Goal: Information Seeking & Learning: Learn about a topic

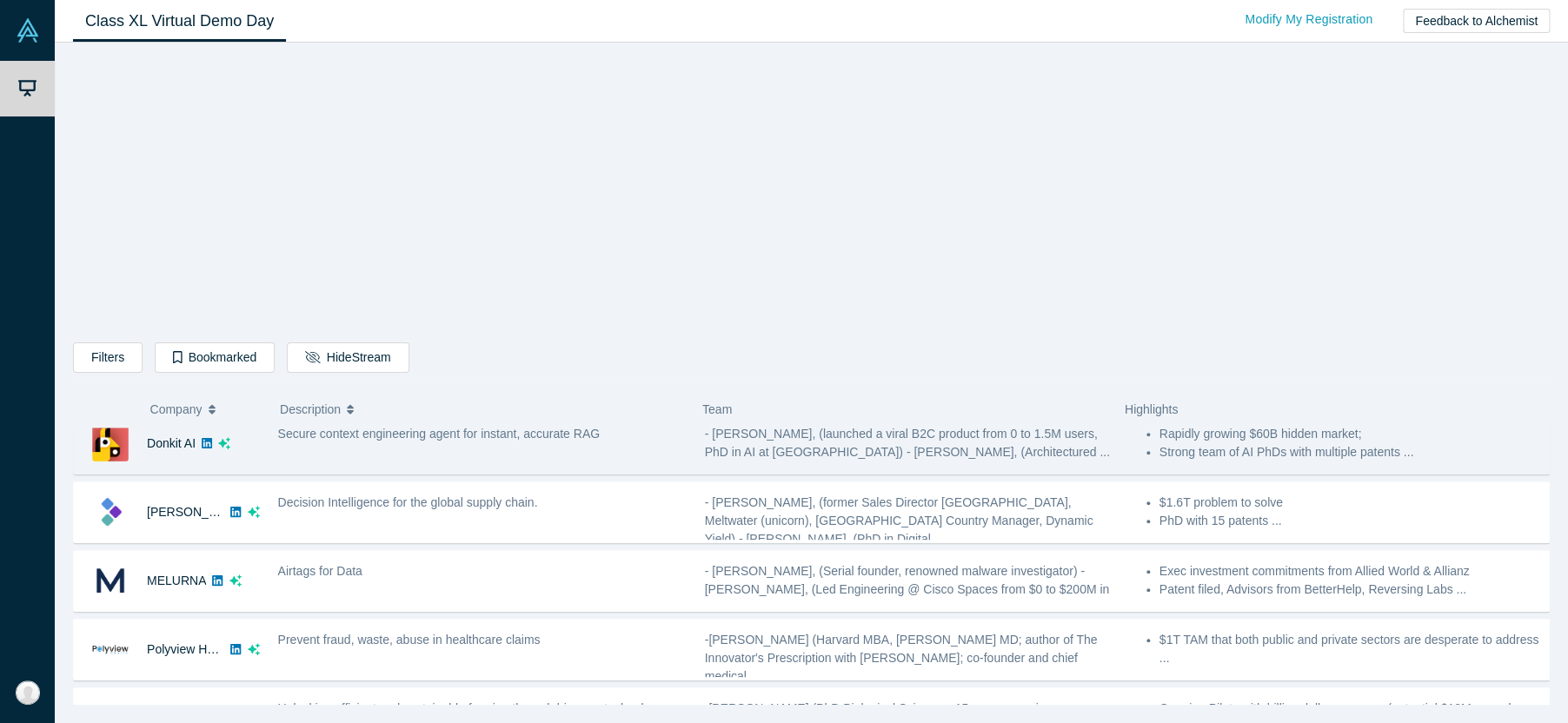
scroll to position [19, 0]
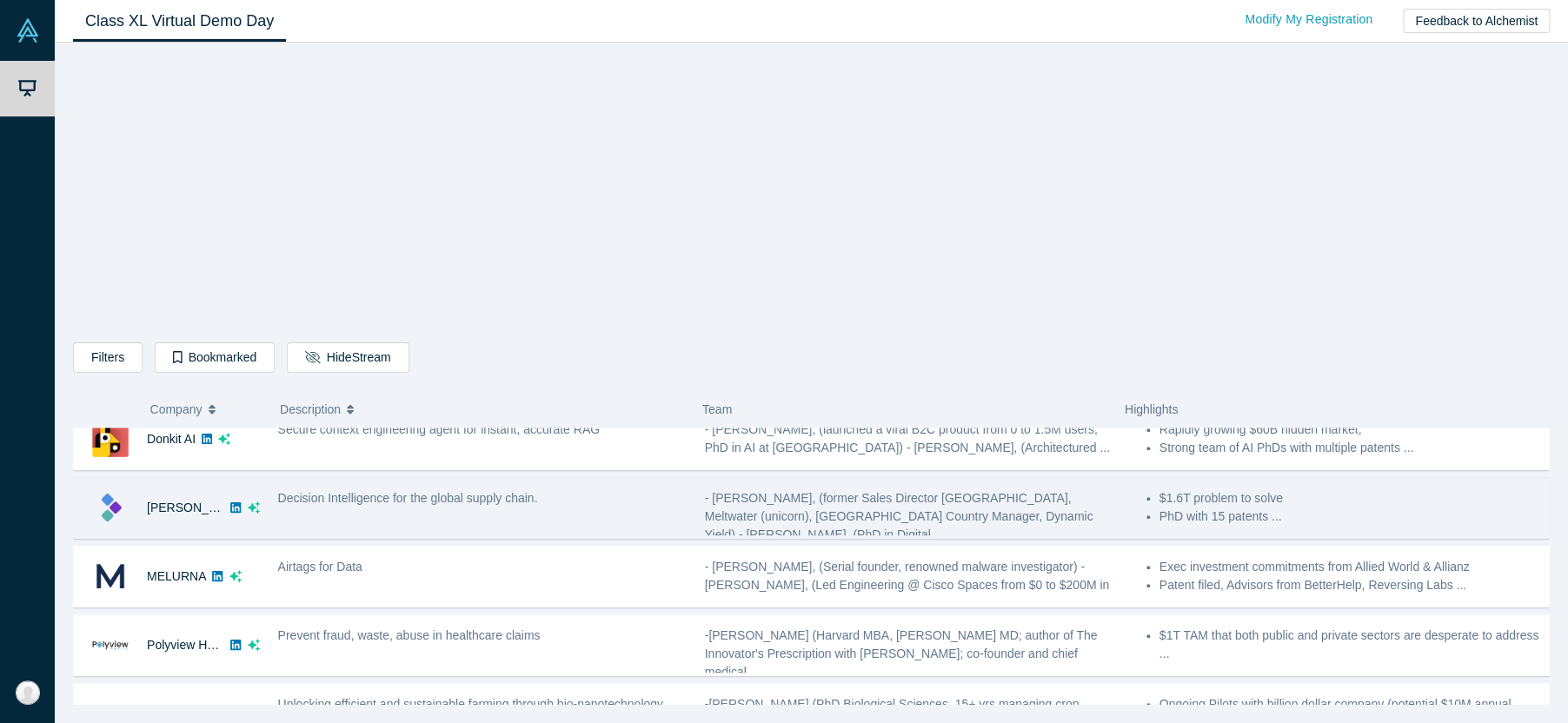
click at [517, 509] on div "Decision Intelligence for the global supply chain." at bounding box center [482, 508] width 427 height 54
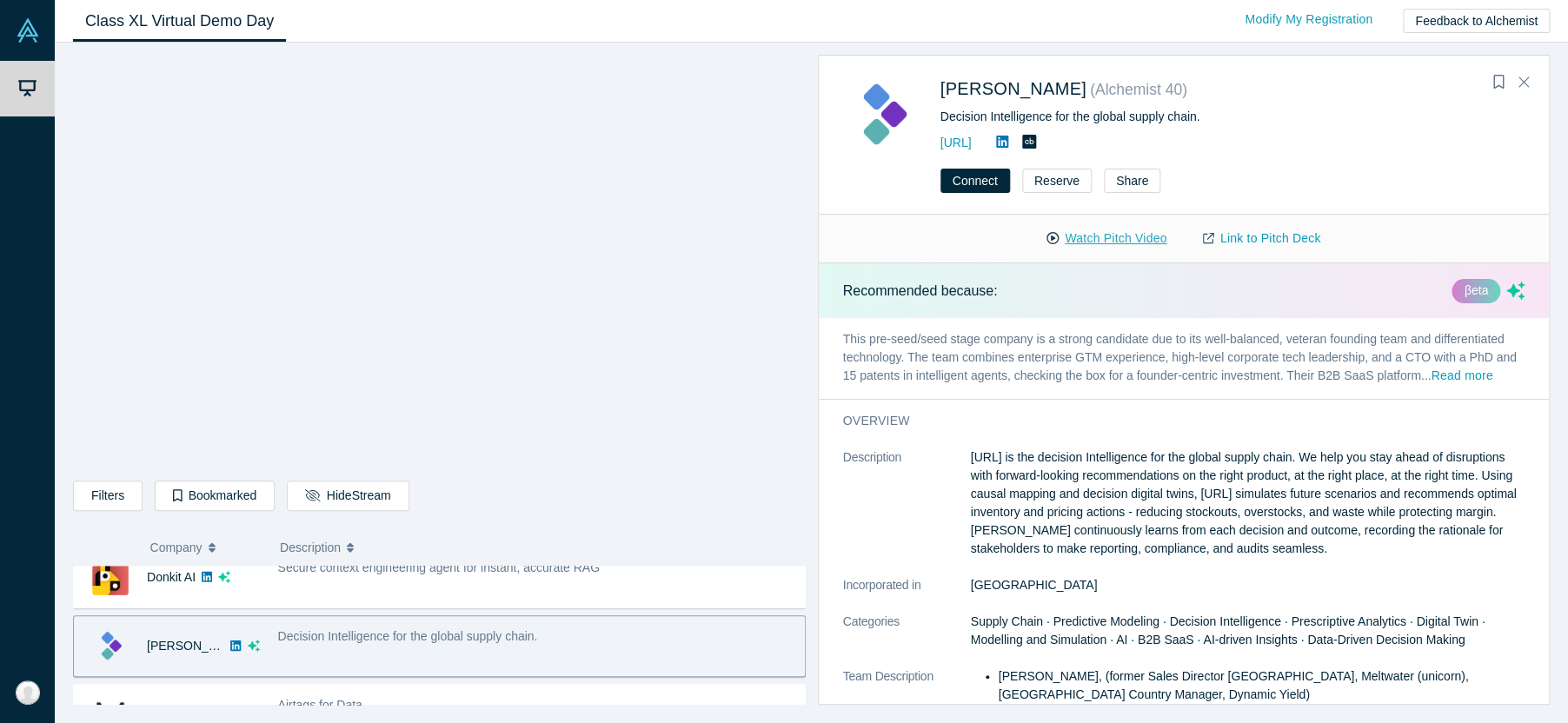
click at [1113, 237] on button "Watch Pitch Video" at bounding box center [1106, 238] width 156 height 30
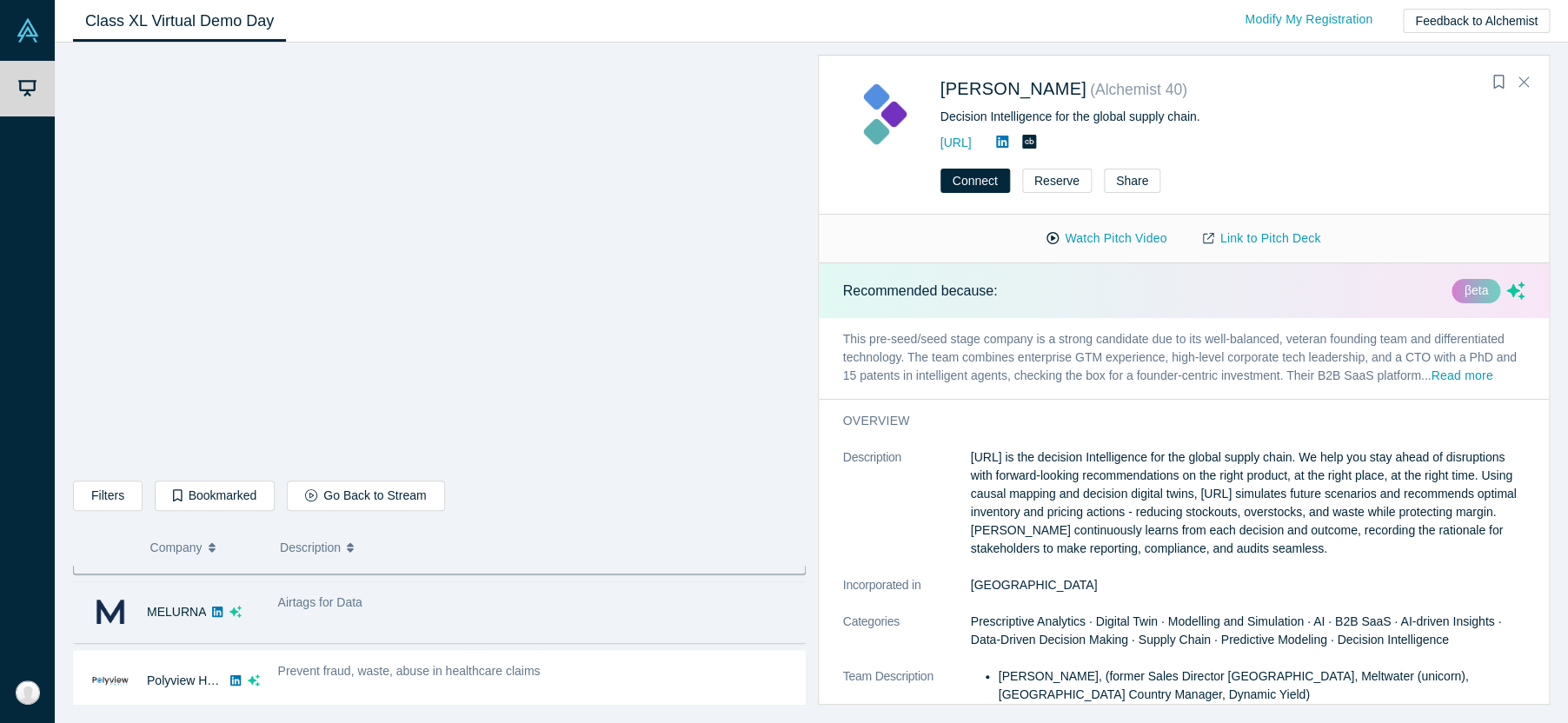
scroll to position [124, 0]
click at [559, 613] on div "Airtags for Data" at bounding box center [537, 610] width 537 height 54
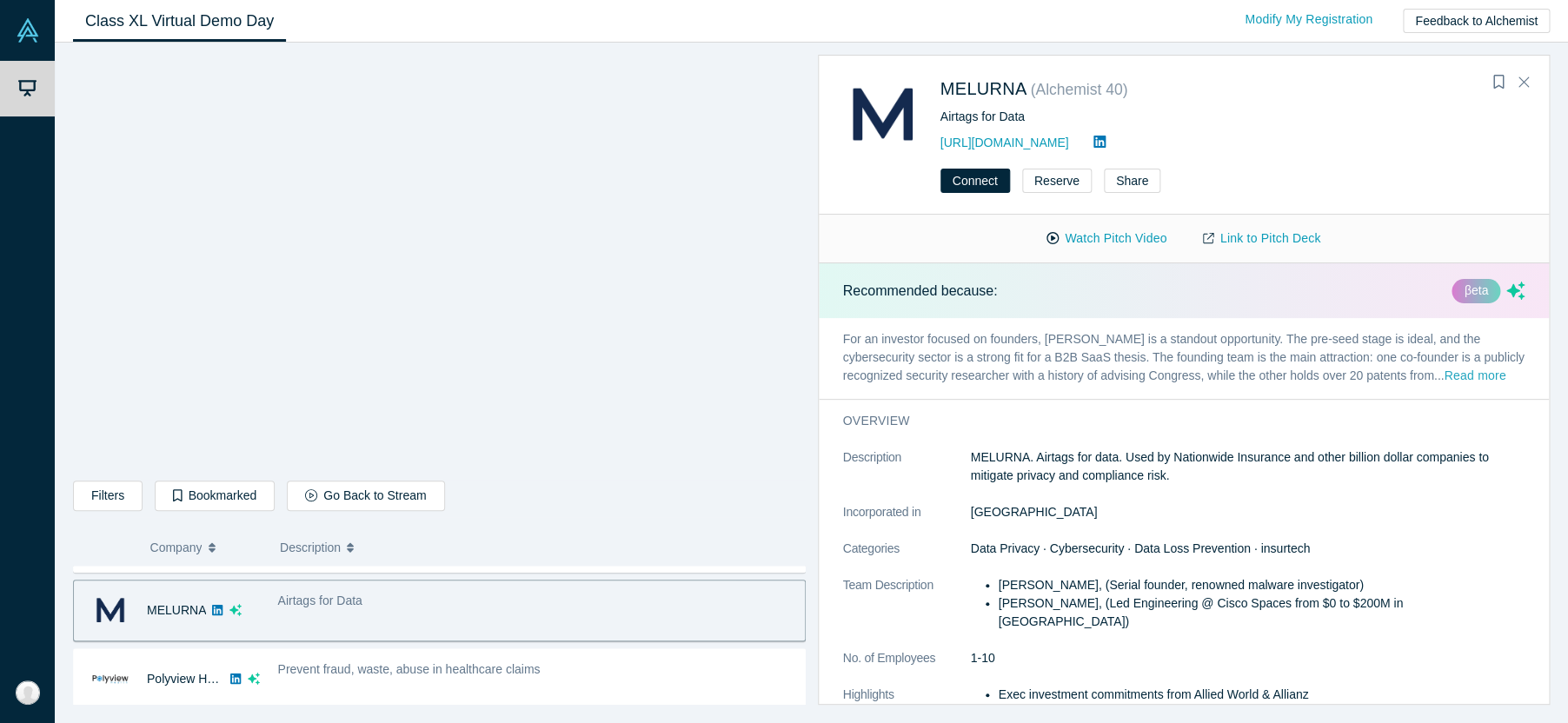
click at [1443, 379] on button "Read more" at bounding box center [1474, 377] width 62 height 20
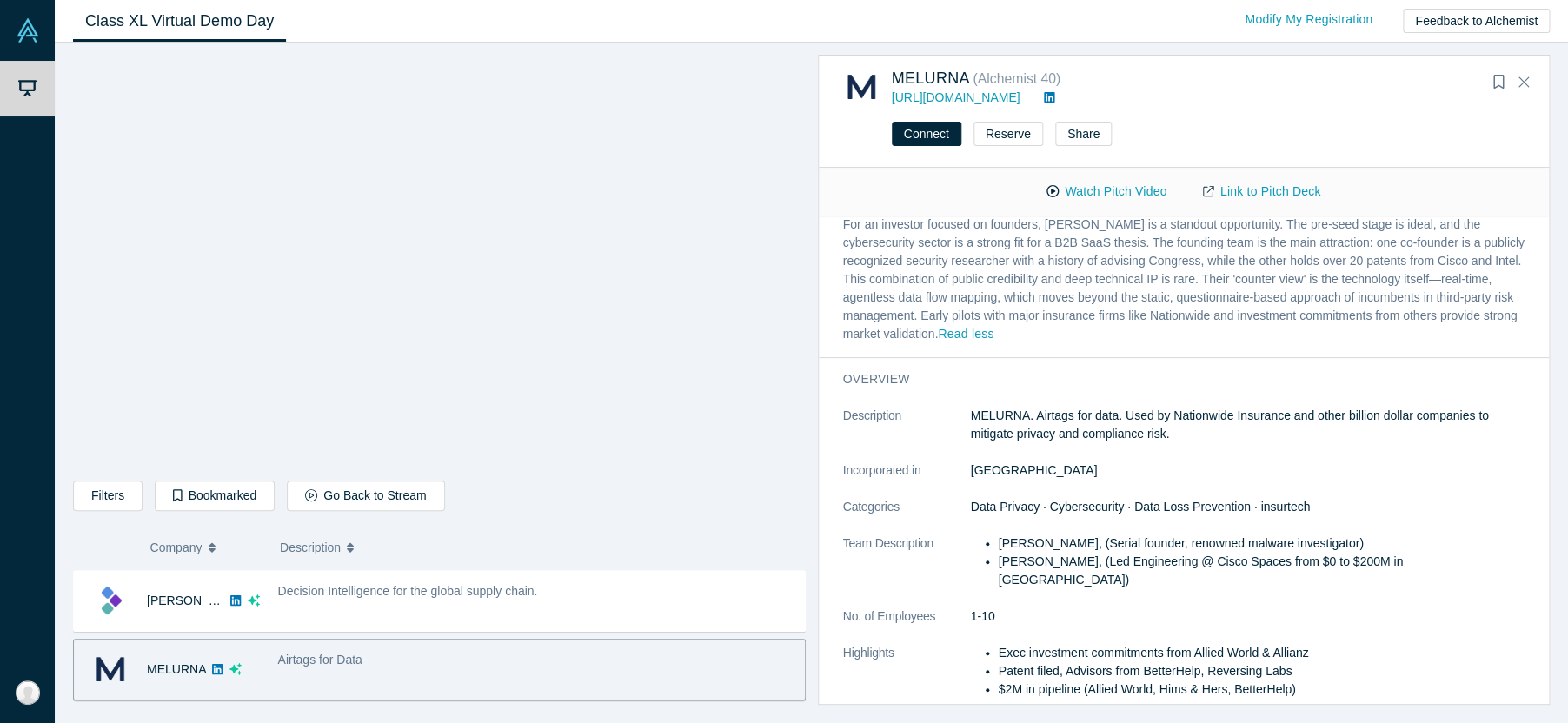
scroll to position [64, 0]
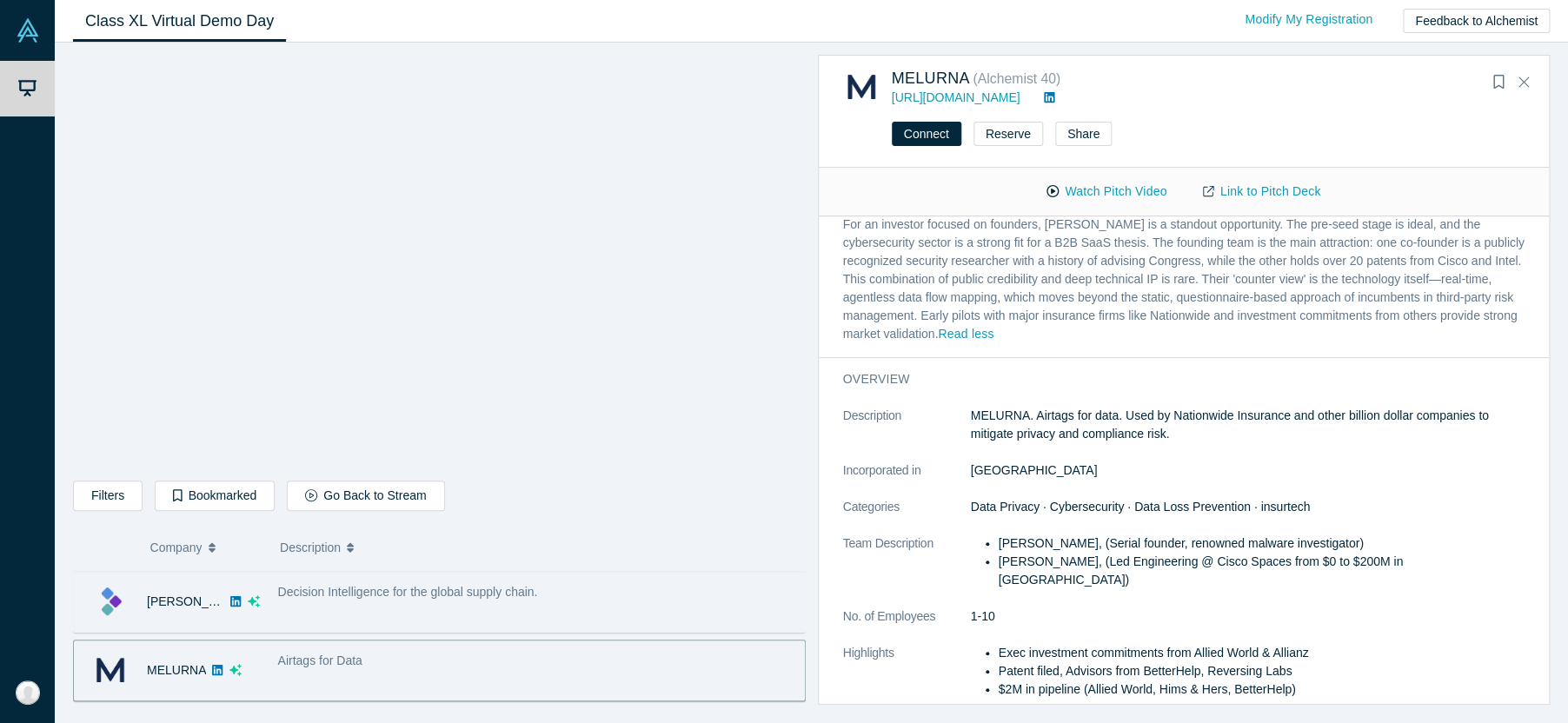
click at [634, 604] on div "Decision Intelligence for the global supply chain." at bounding box center [537, 601] width 537 height 54
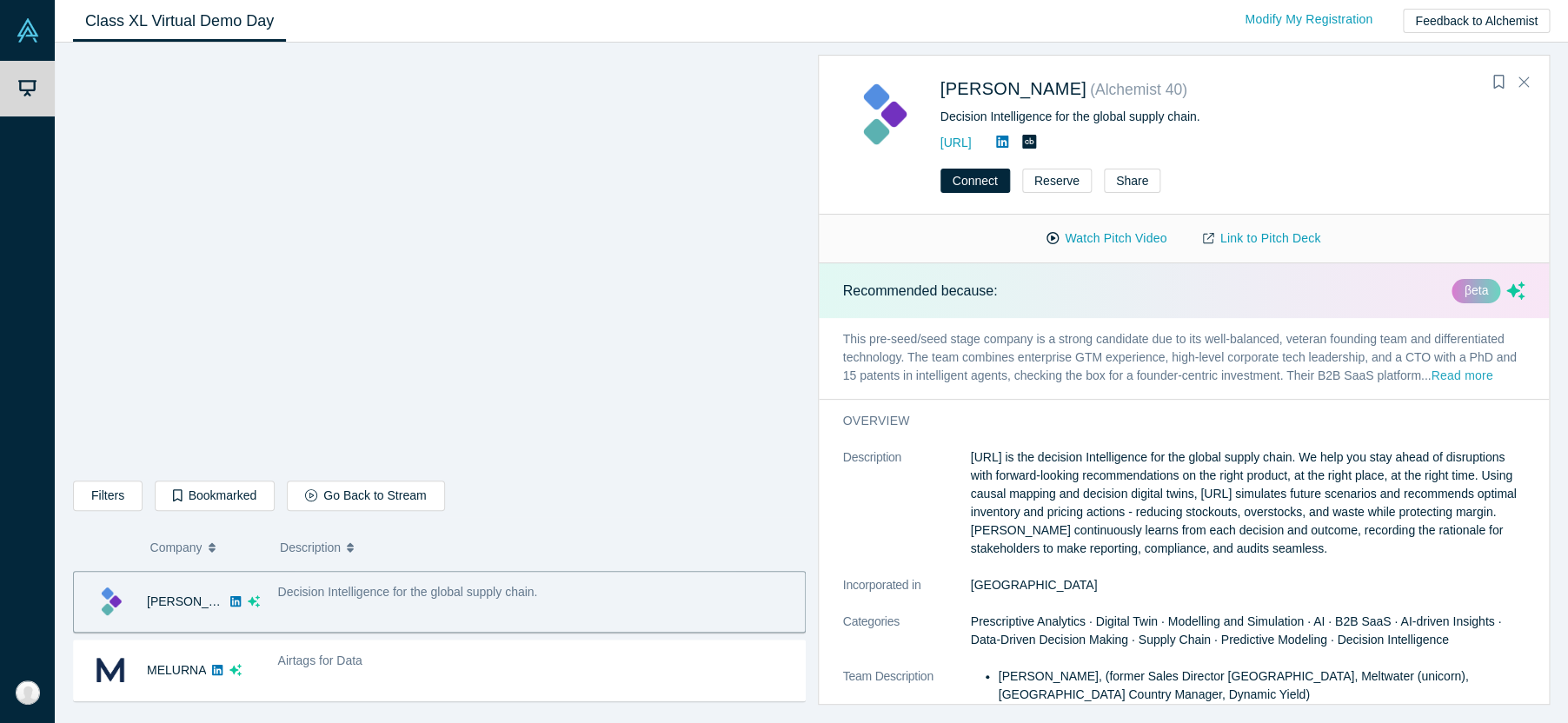
click at [1470, 381] on button "Read more" at bounding box center [1461, 377] width 62 height 20
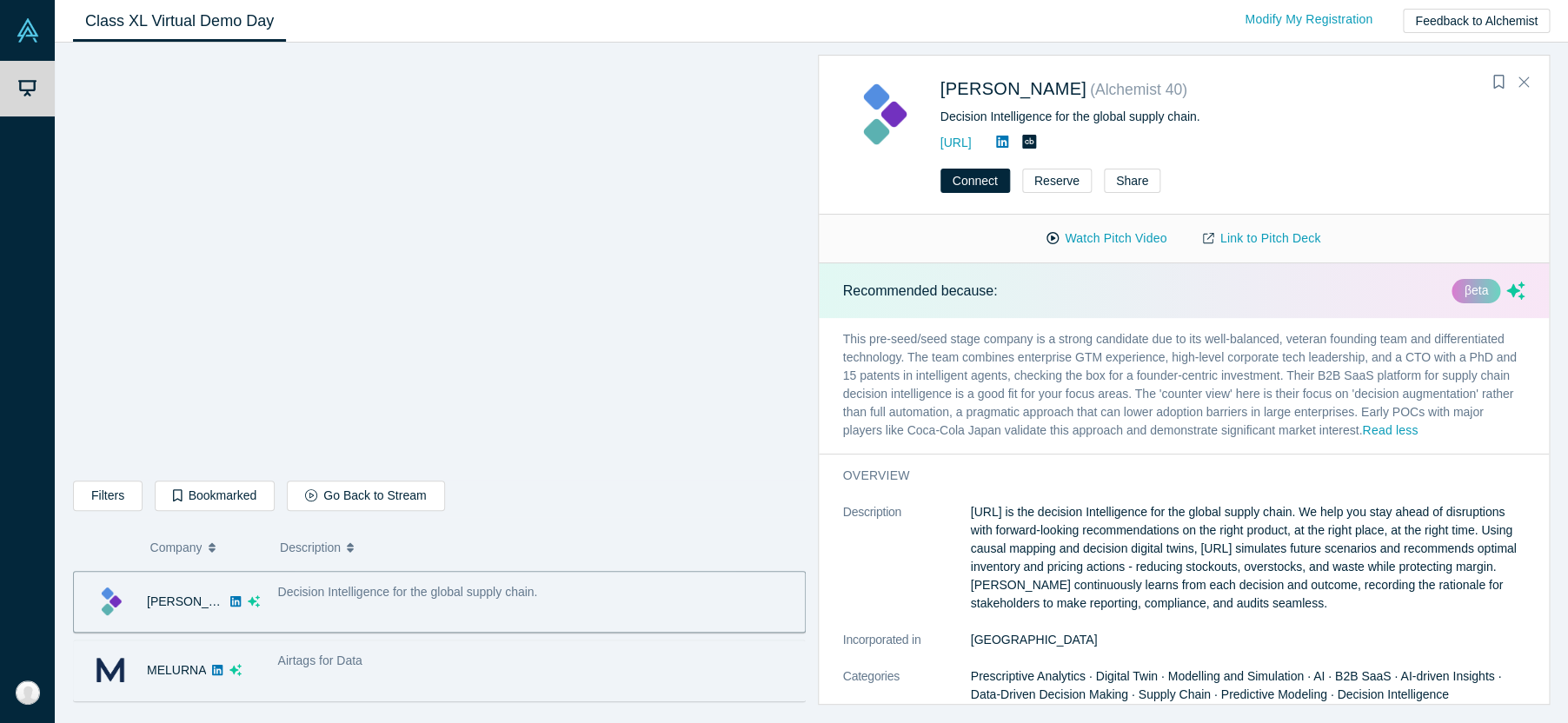
click at [437, 657] on div "Airtags for Data" at bounding box center [537, 661] width 518 height 18
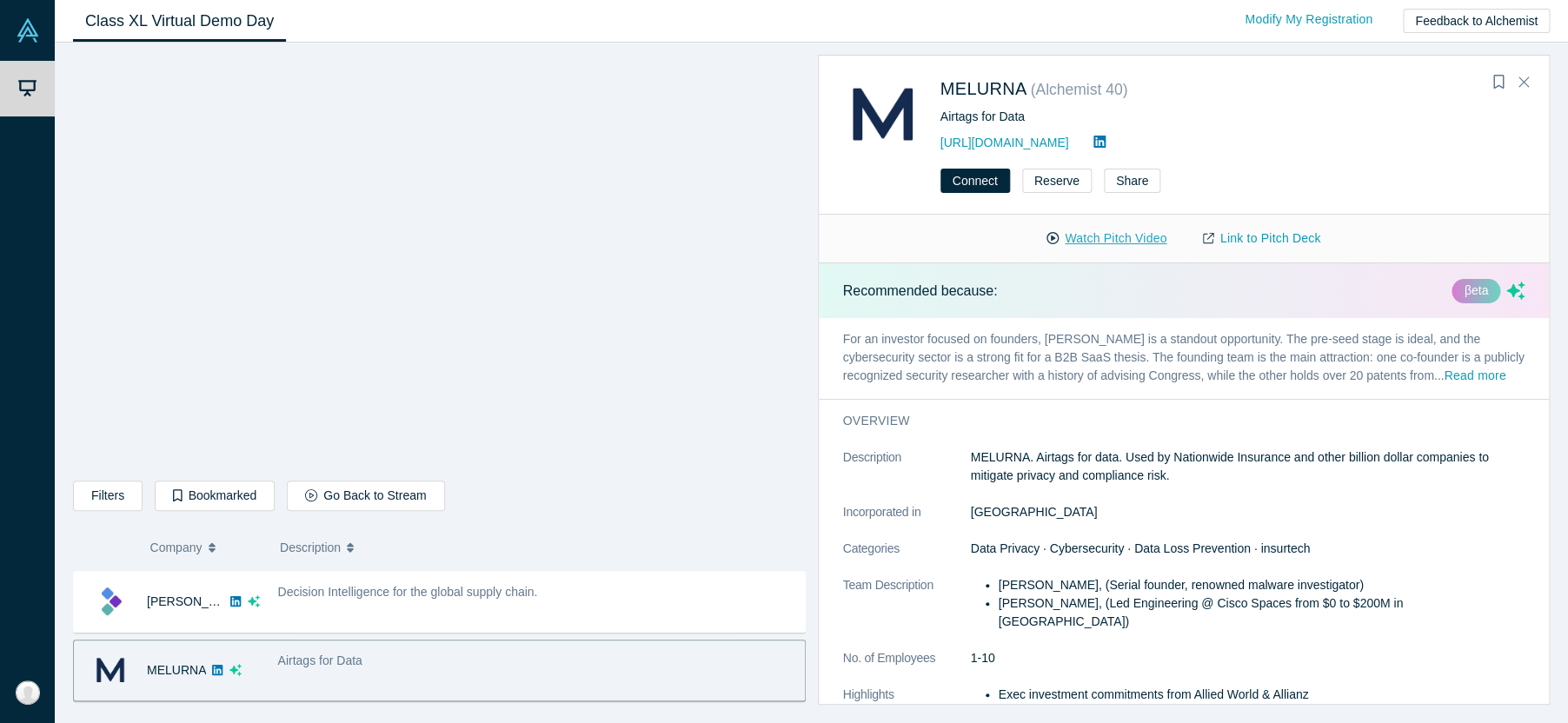
click at [1100, 241] on button "Watch Pitch Video" at bounding box center [1106, 238] width 156 height 30
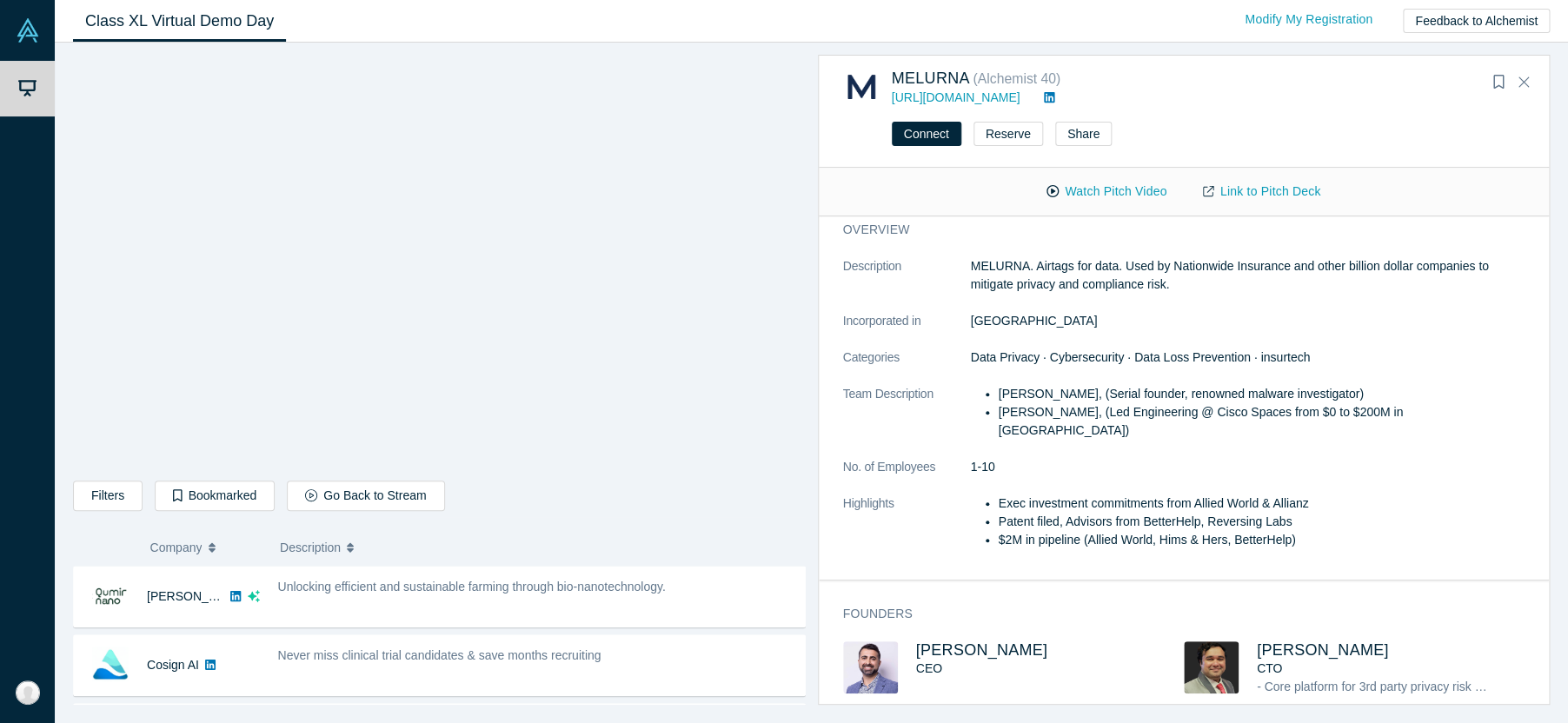
scroll to position [284, 0]
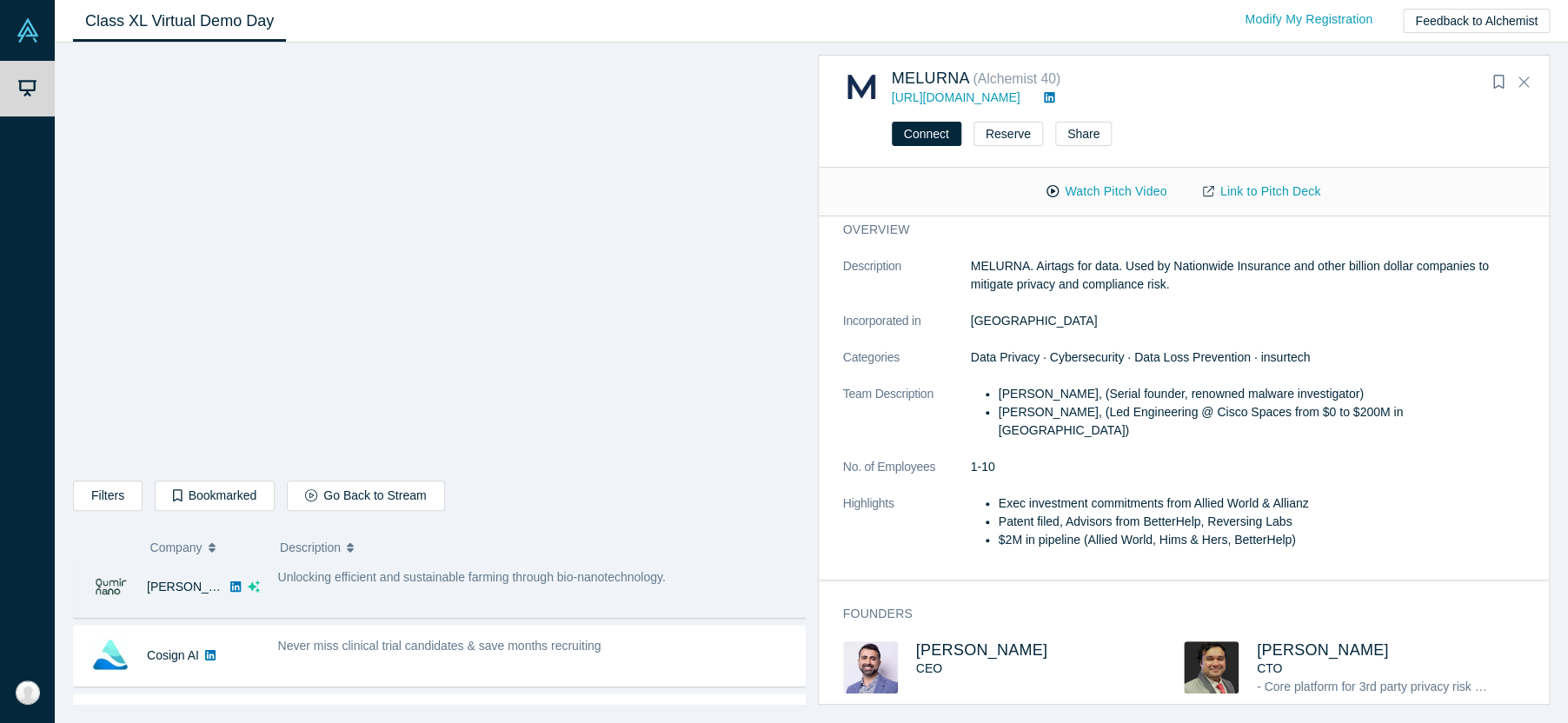
click at [636, 608] on div "Unlocking efficient and sustainable farming through bio-nanotechnology." at bounding box center [537, 586] width 537 height 54
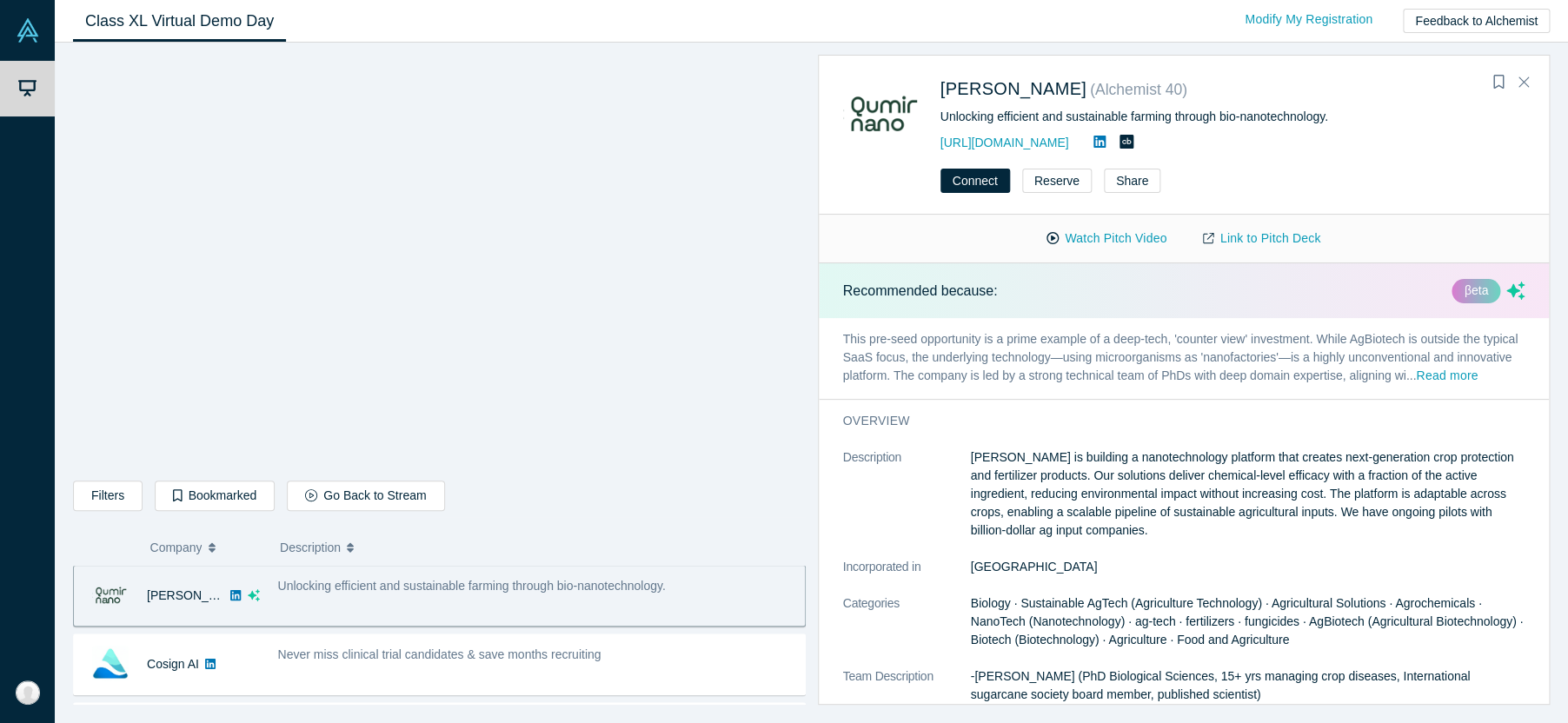
scroll to position [274, 0]
click at [1116, 242] on button "Watch Pitch Video" at bounding box center [1106, 238] width 156 height 30
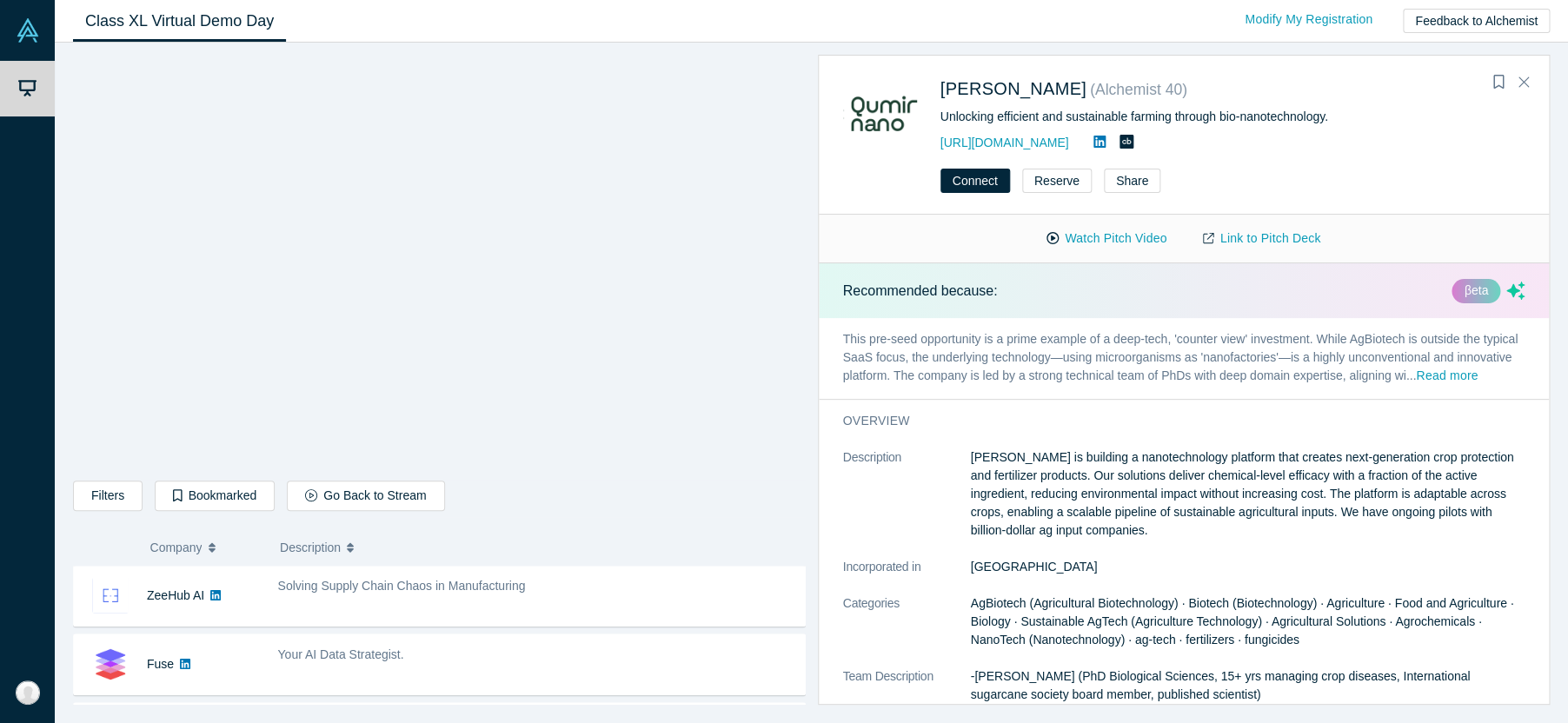
scroll to position [689, 0]
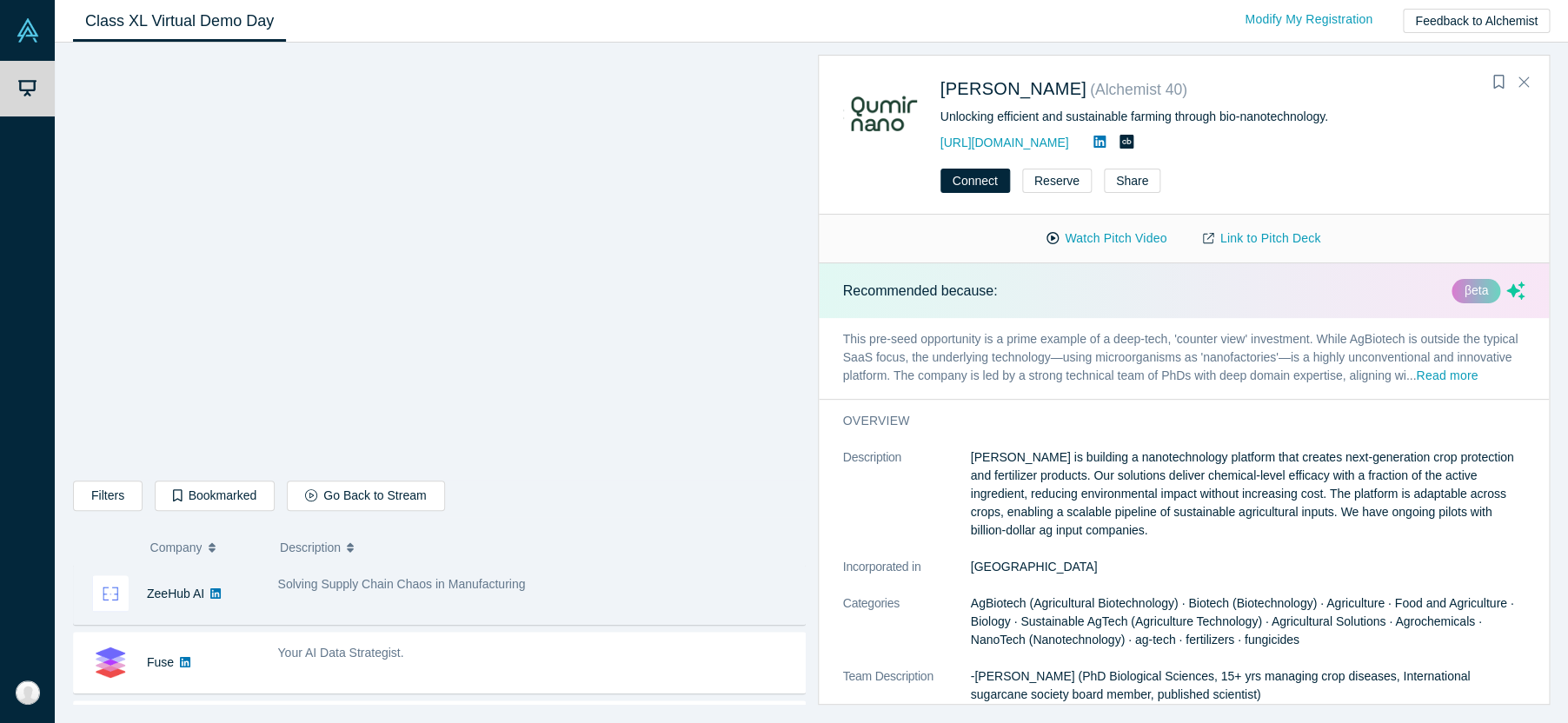
click at [574, 600] on div "Solving Supply Chain Chaos in Manufacturing" at bounding box center [537, 594] width 537 height 54
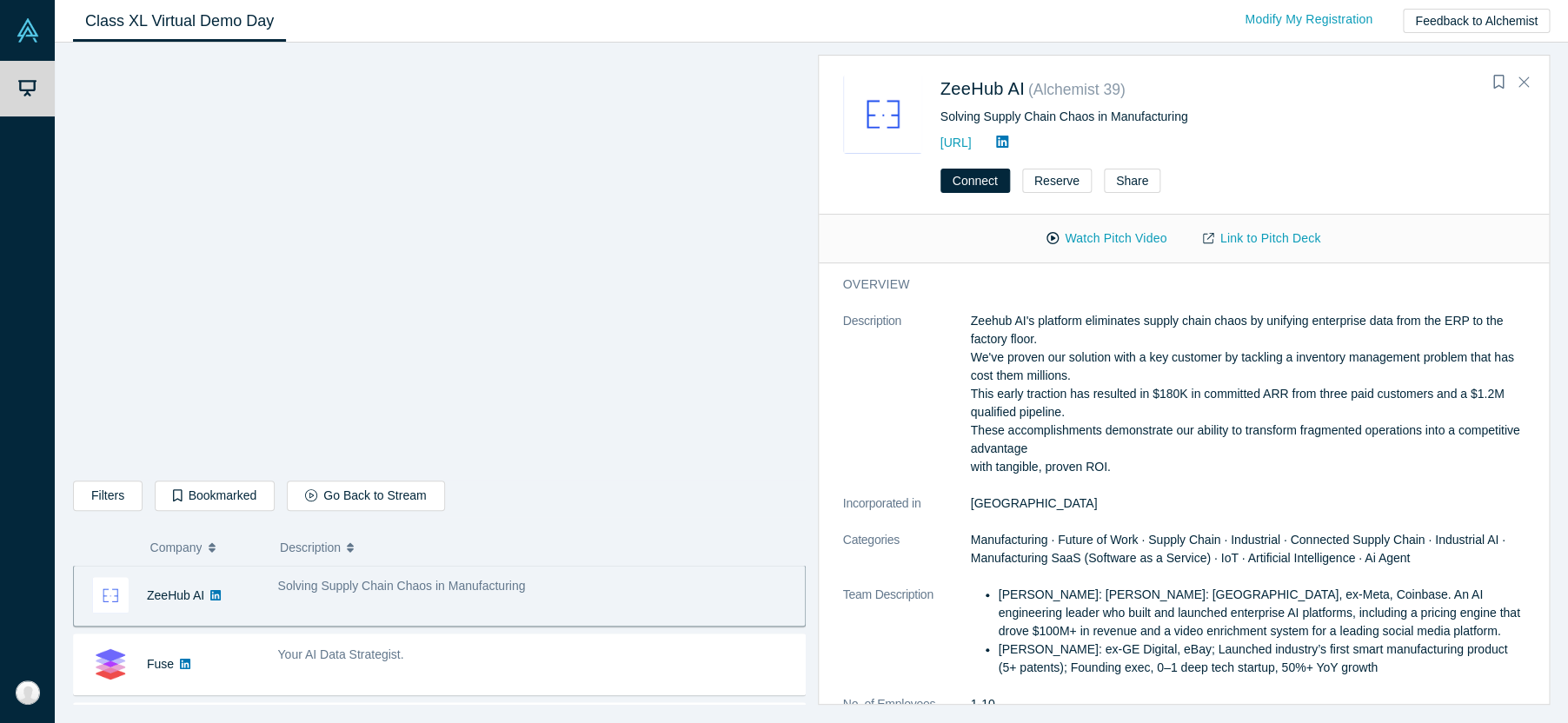
scroll to position [687, 0]
click at [1140, 244] on button "Watch Pitch Video" at bounding box center [1106, 238] width 156 height 30
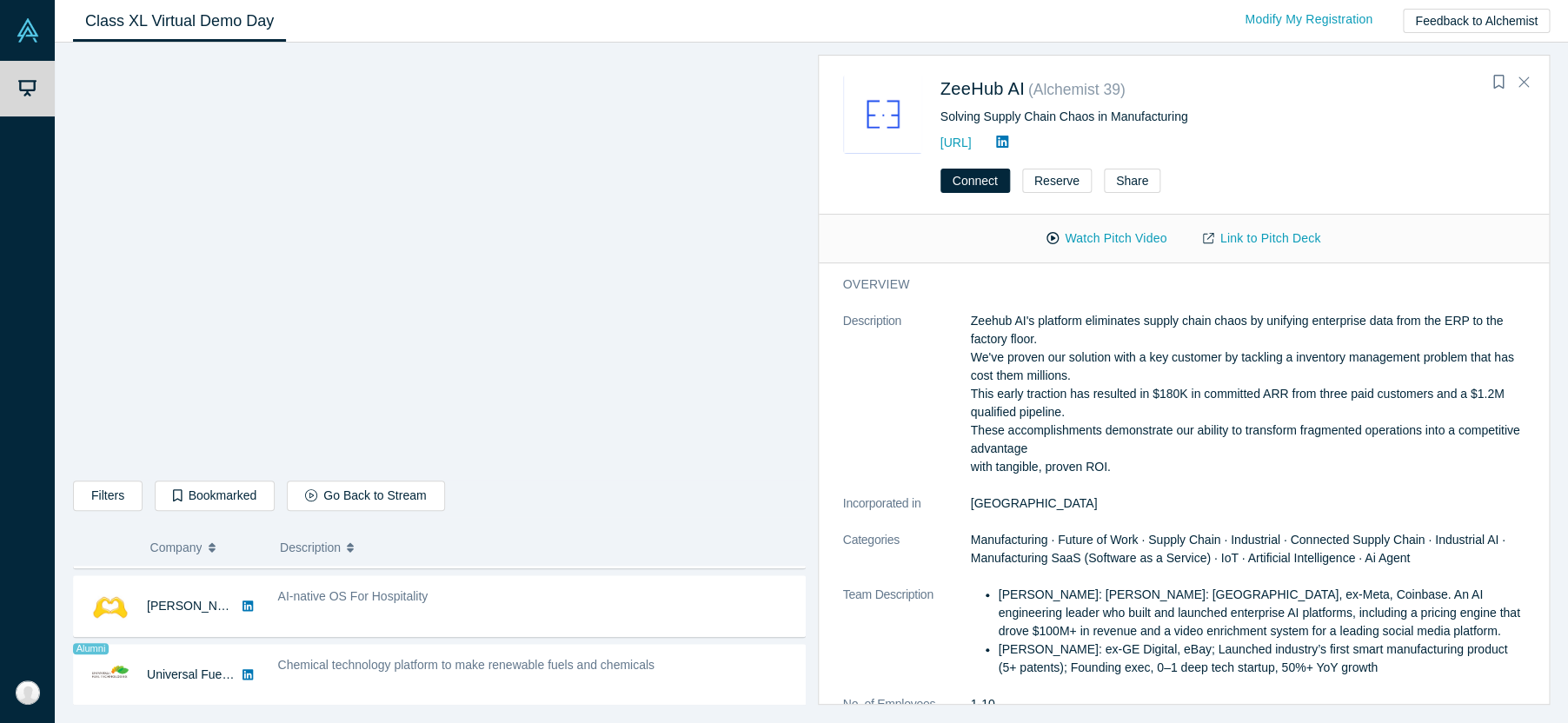
scroll to position [955, 0]
click at [552, 608] on div "AI-native OS For Hospitality" at bounding box center [537, 602] width 537 height 54
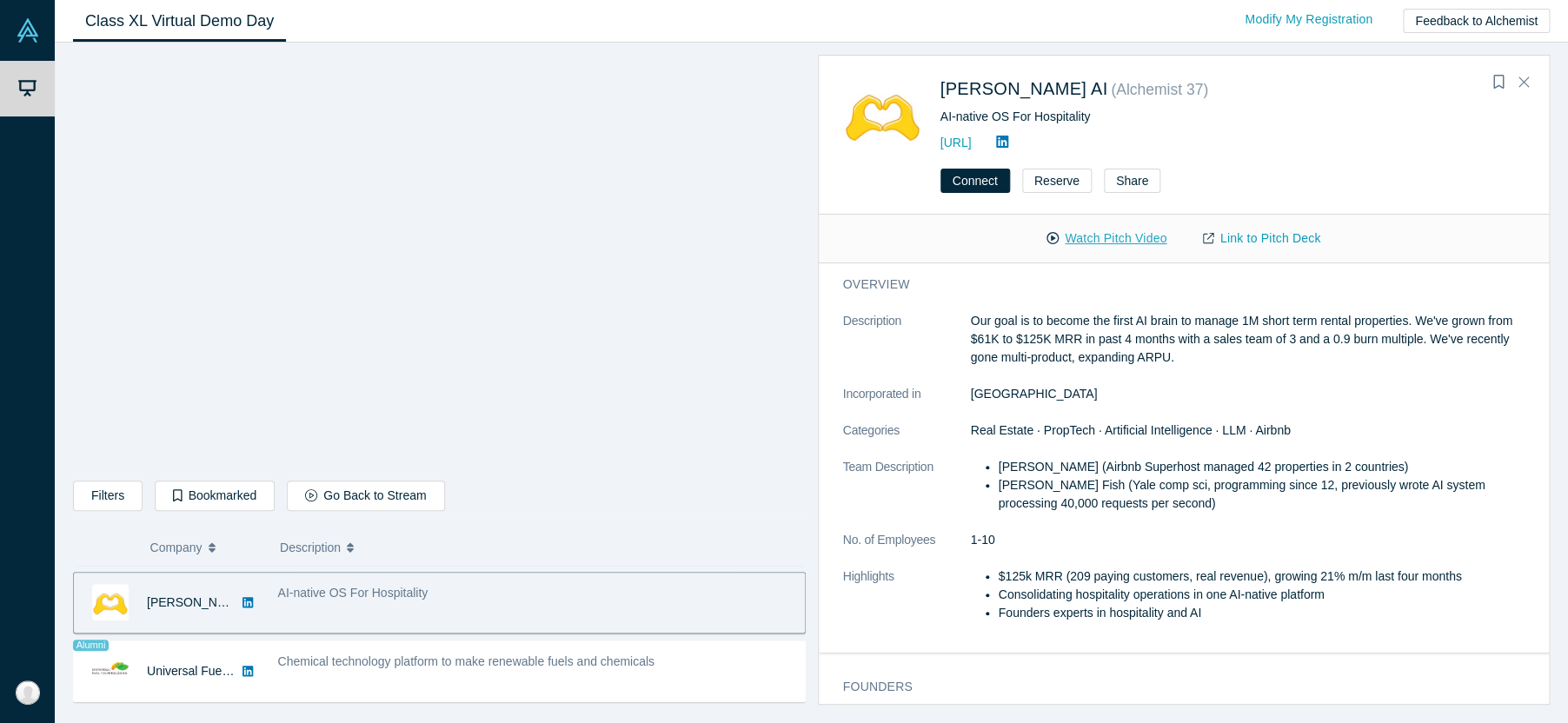
click at [1091, 240] on button "Watch Pitch Video" at bounding box center [1106, 238] width 156 height 30
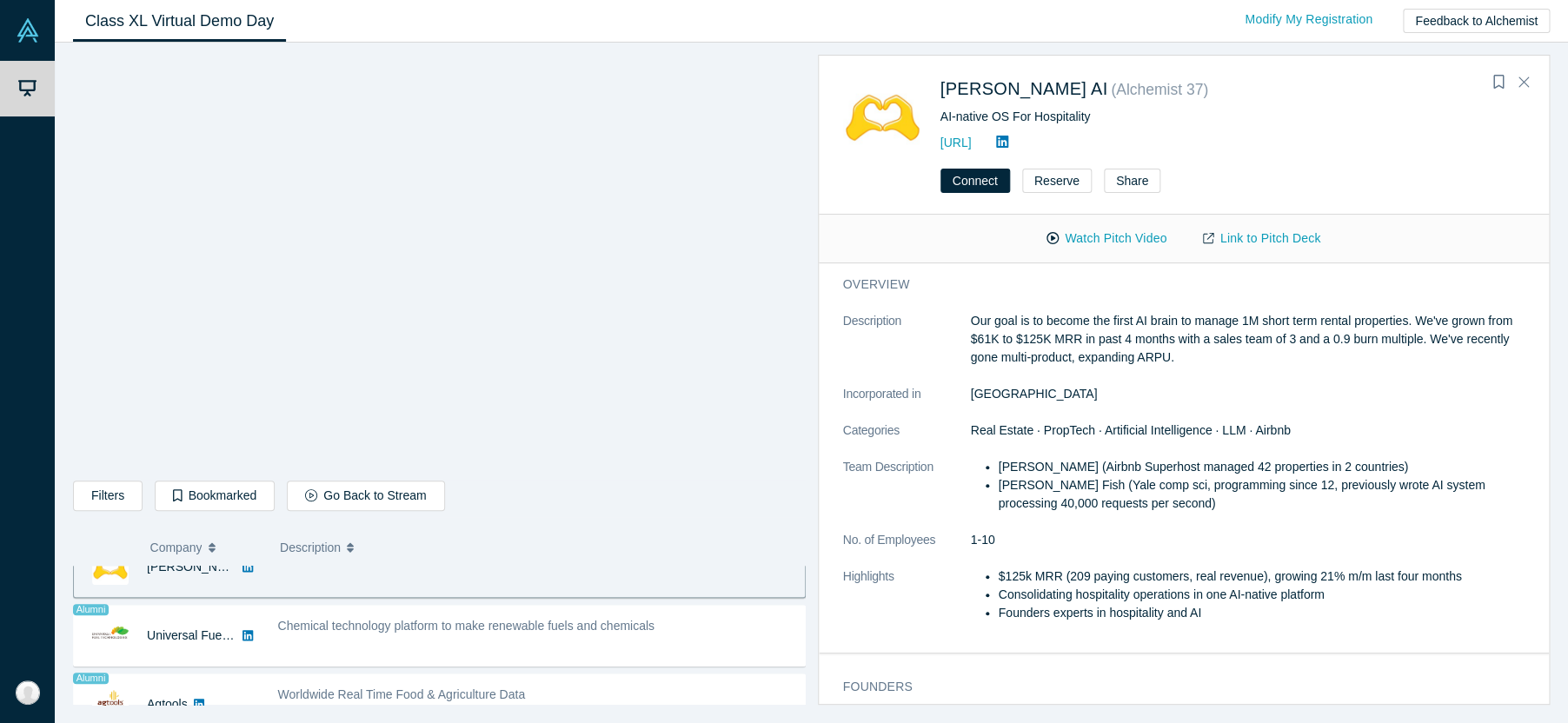
scroll to position [993, 0]
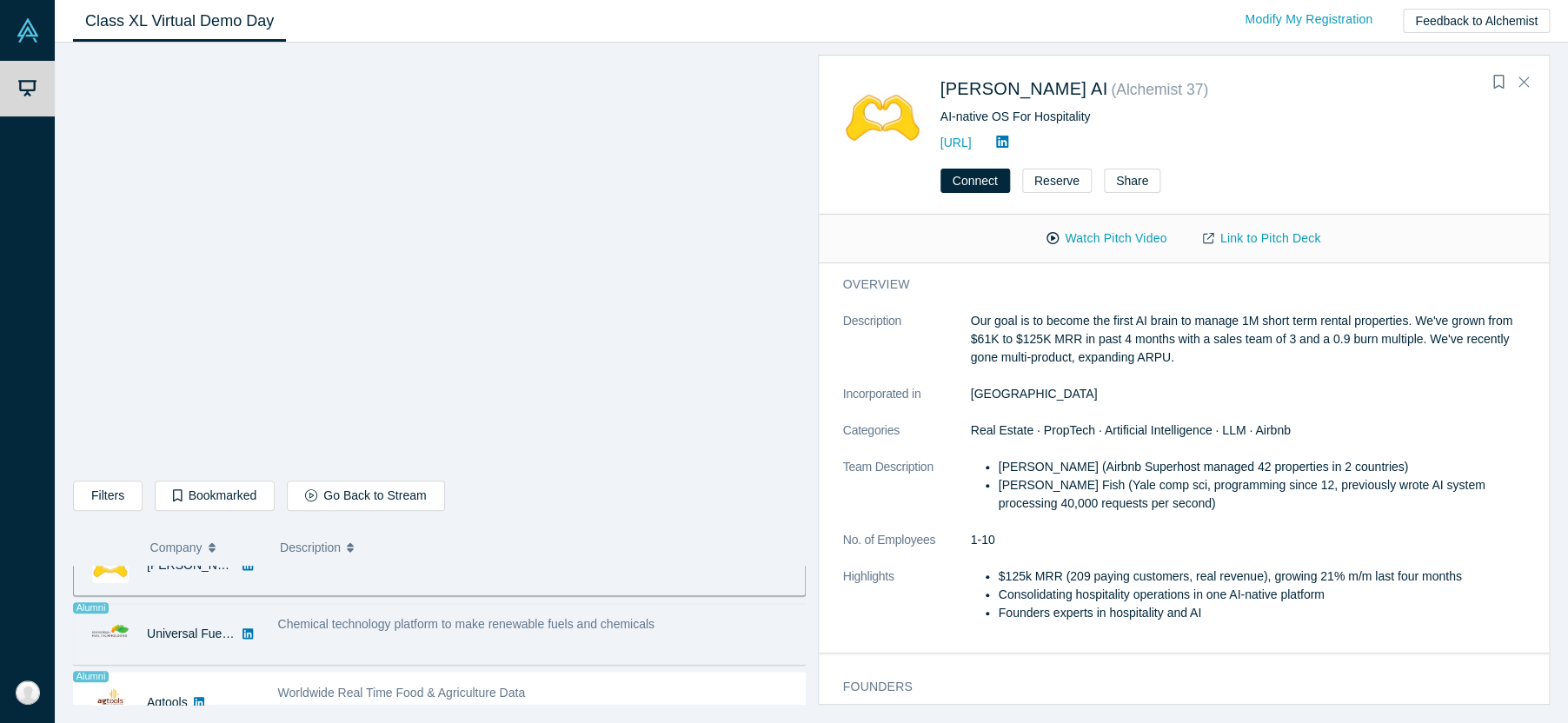
click at [525, 635] on div "Chemical technology platform to make renewable fuels and chemicals" at bounding box center [537, 633] width 537 height 54
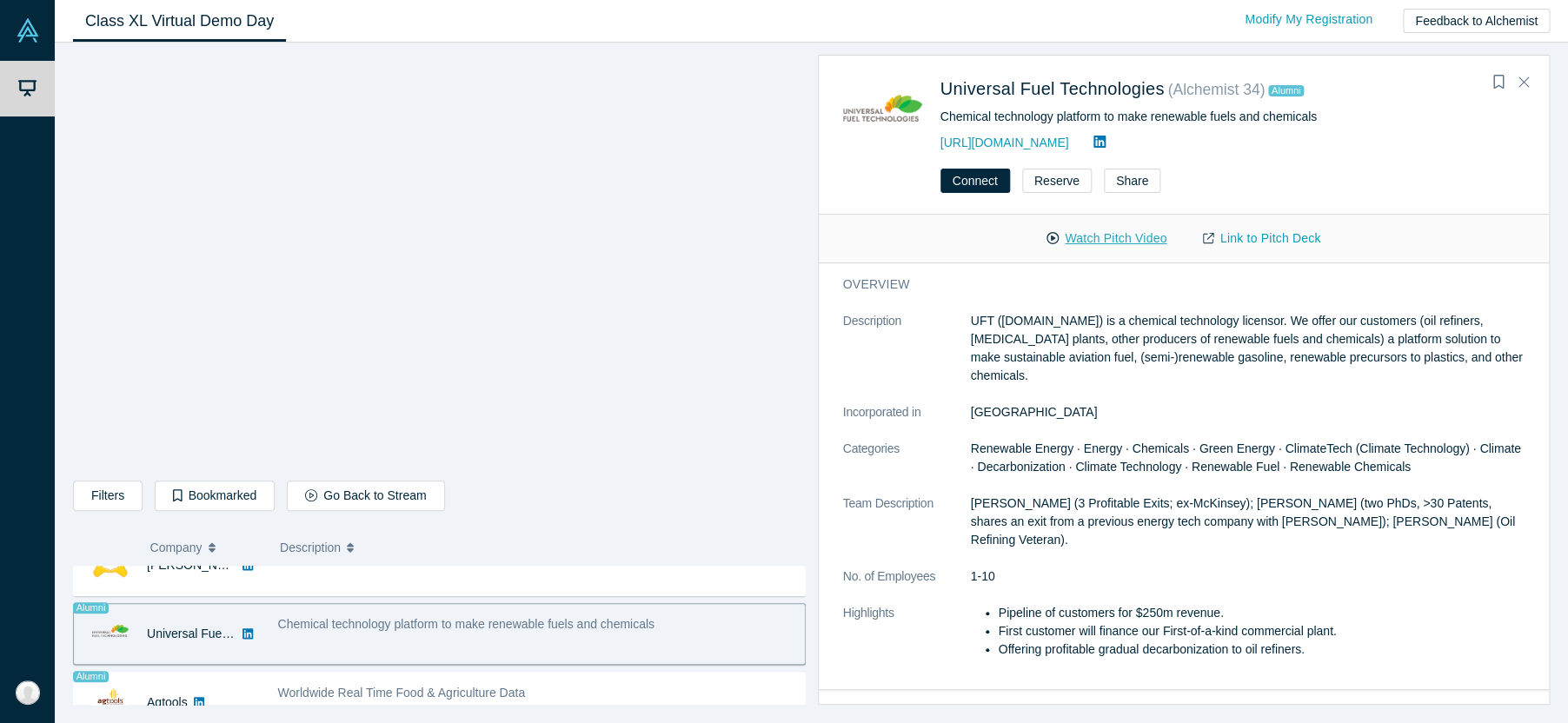
click at [1096, 229] on button "Watch Pitch Video" at bounding box center [1106, 238] width 156 height 30
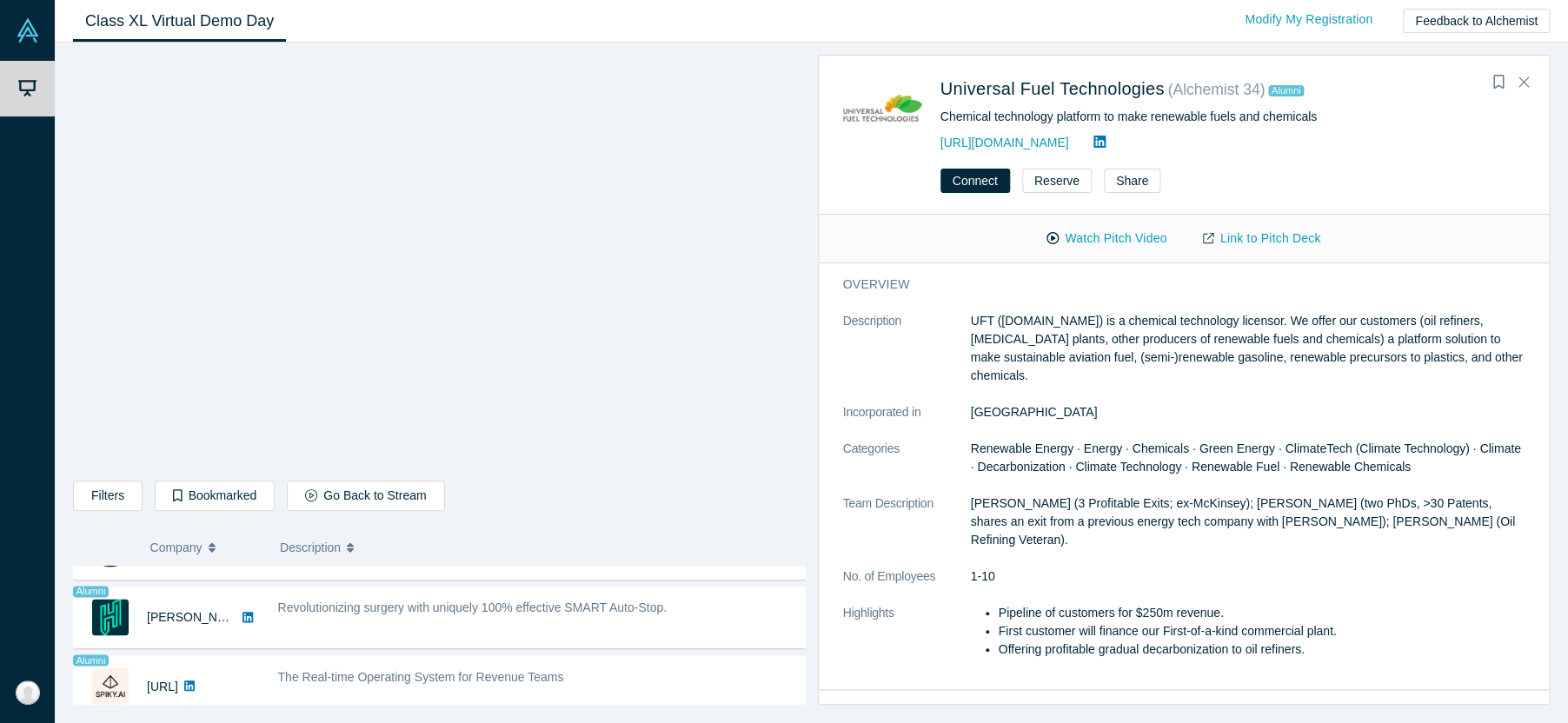
scroll to position [1502, 0]
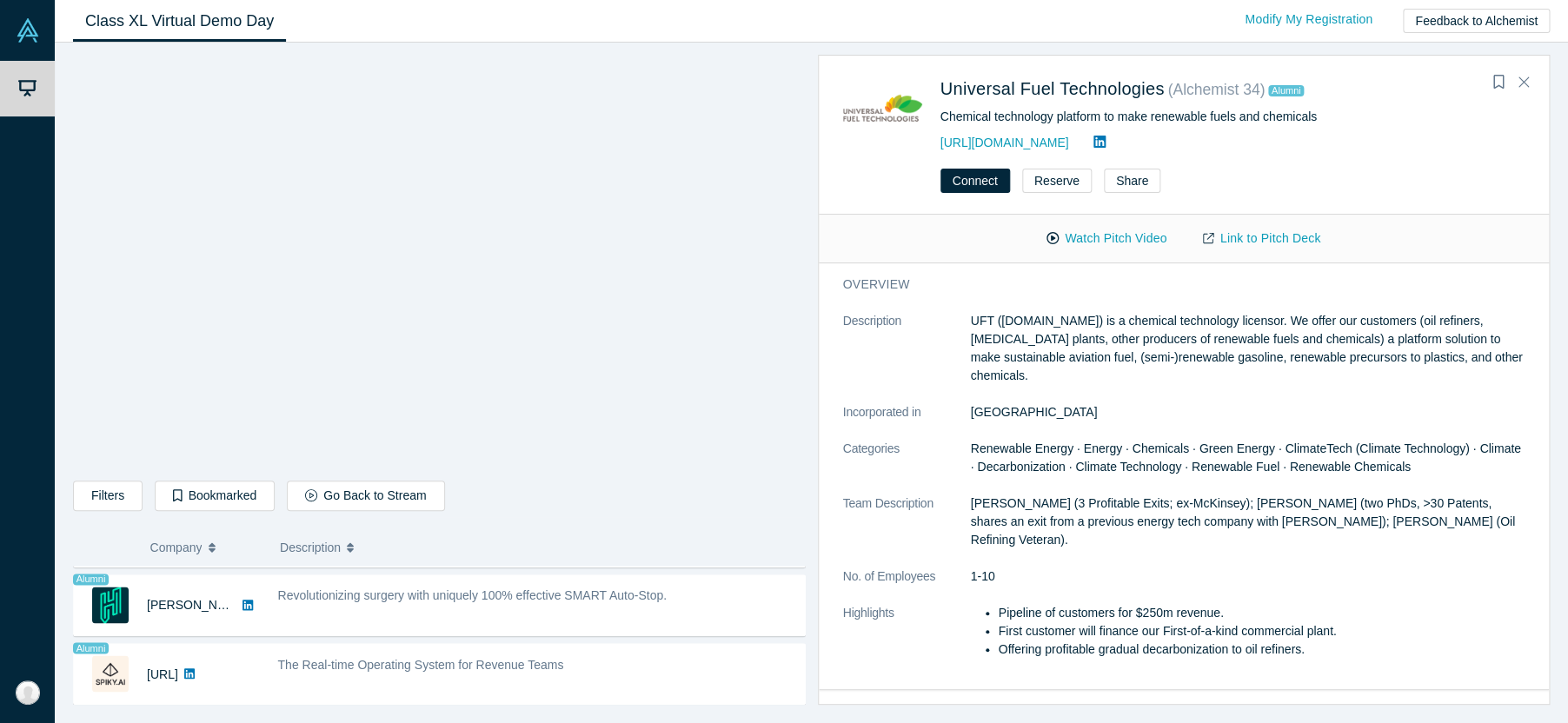
click at [629, 612] on div "Revolutionizing surgery with uniquely 100% effective SMART Auto-Stop." at bounding box center [537, 605] width 537 height 54
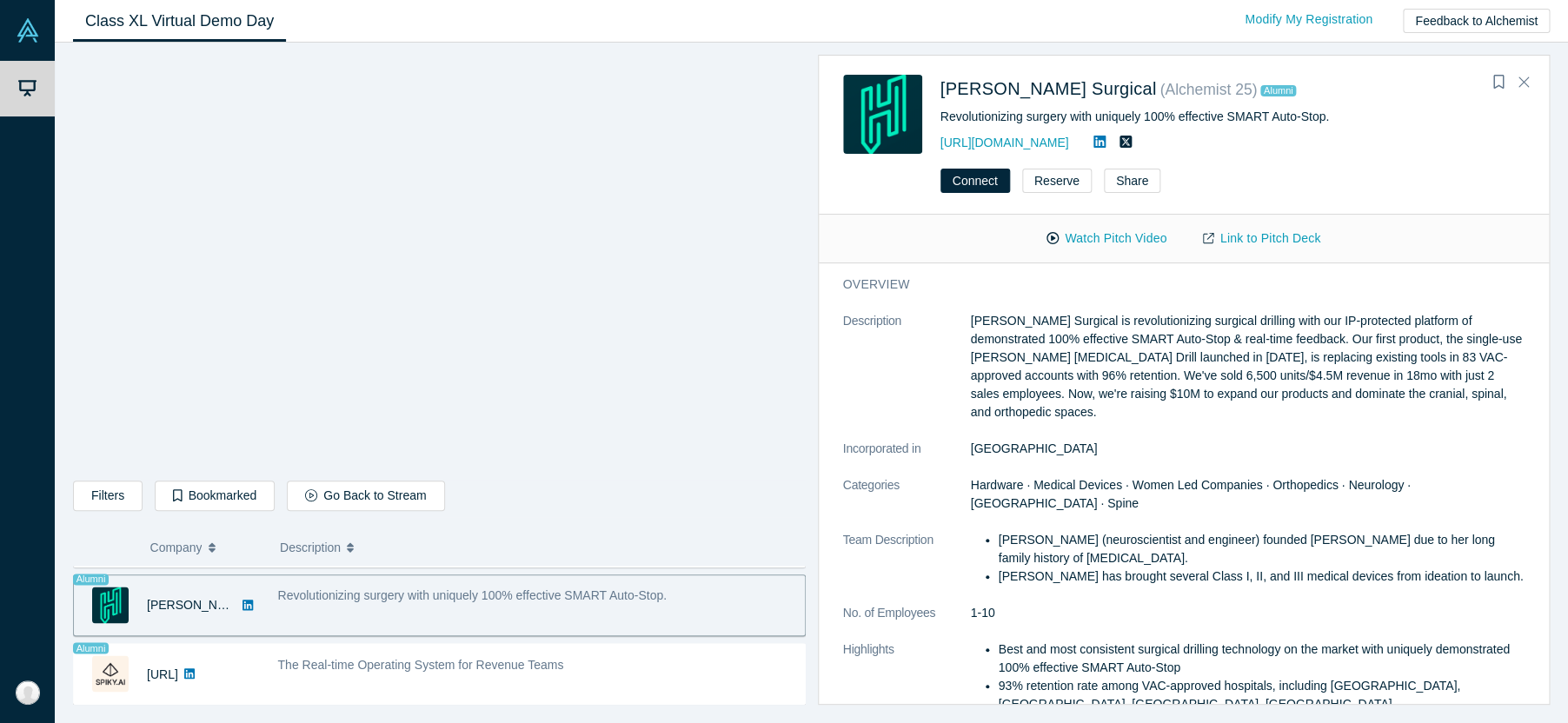
scroll to position [1509, 0]
